Goal: Task Accomplishment & Management: Complete application form

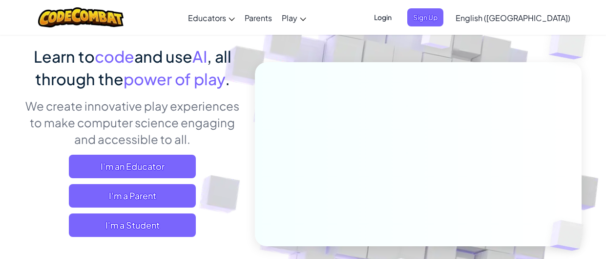
scroll to position [75, 0]
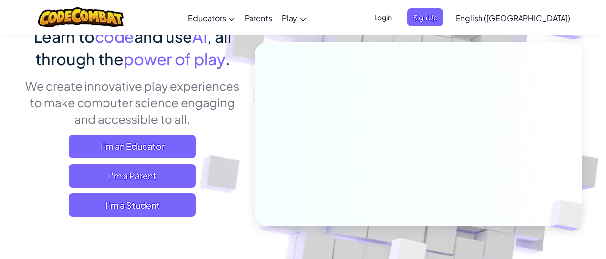
scroll to position [93, 0]
click at [170, 207] on span "I'm a Student" at bounding box center [132, 204] width 127 height 23
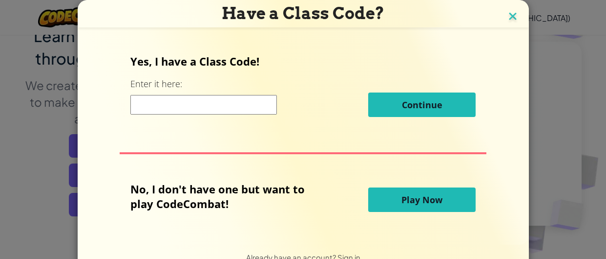
click at [512, 18] on img at bounding box center [513, 17] width 13 height 15
